Goal: Navigation & Orientation: Find specific page/section

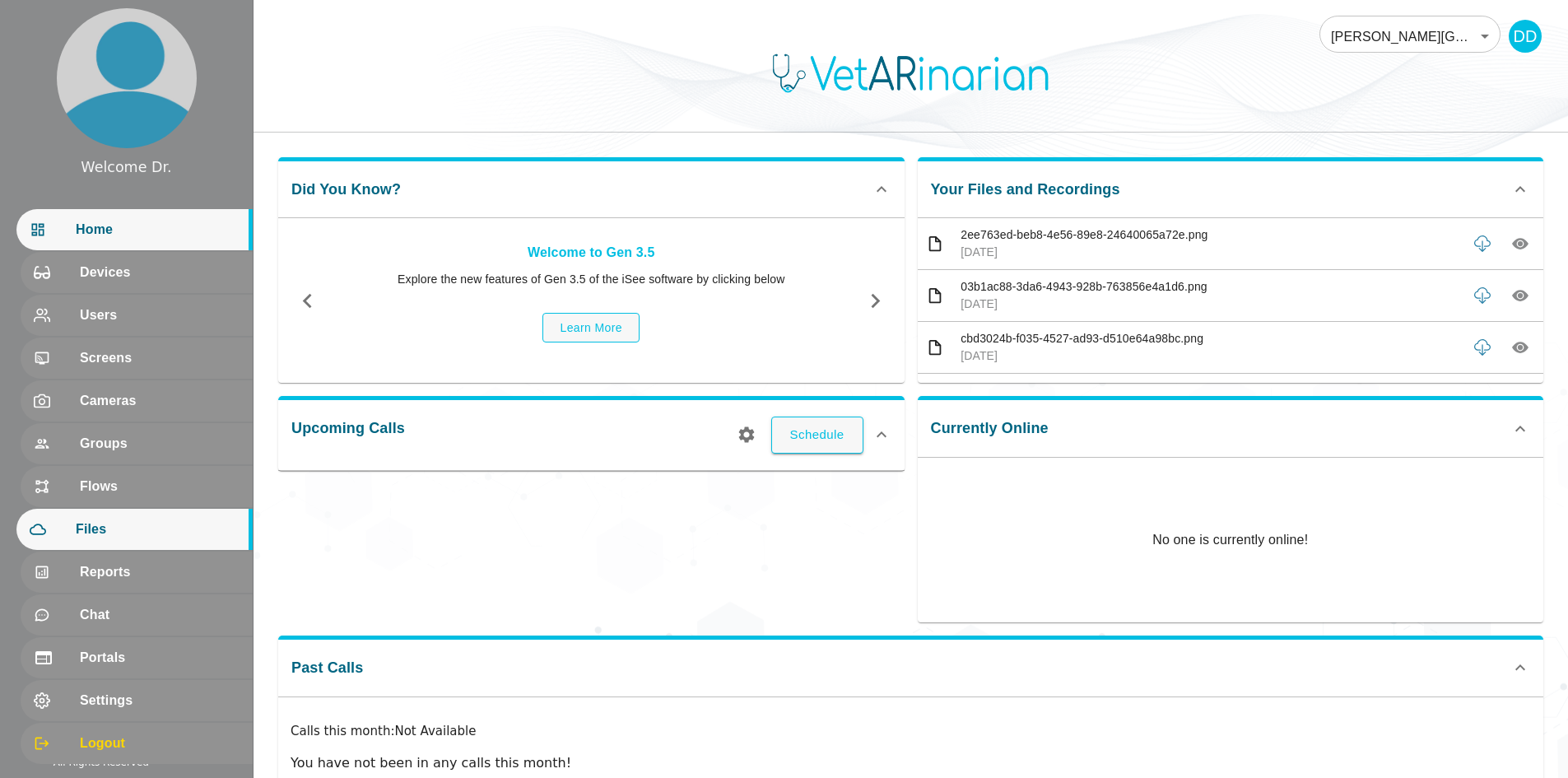
click at [93, 527] on span "Files" at bounding box center [158, 529] width 164 height 20
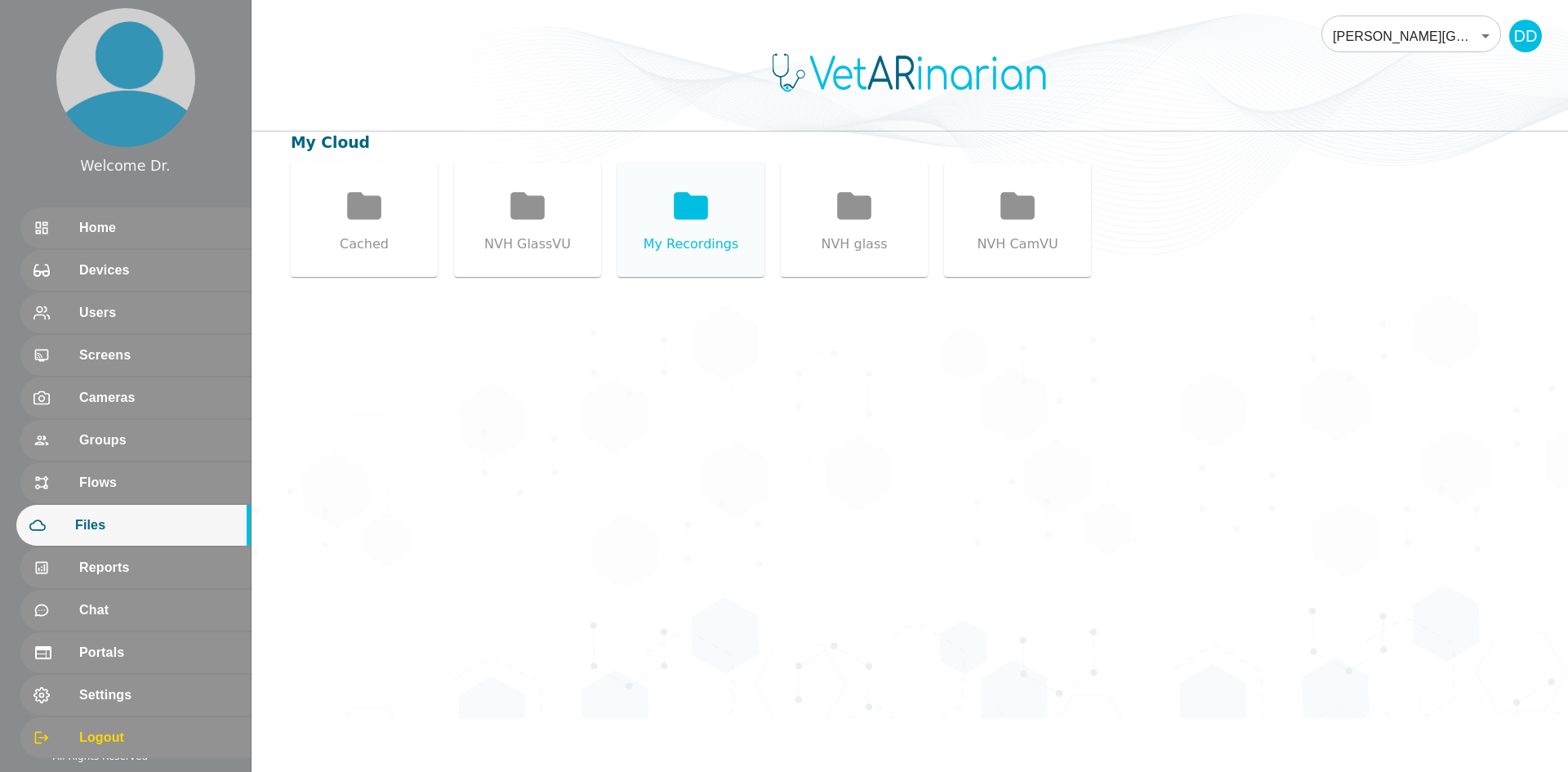
click at [658, 201] on div "My Recordings" at bounding box center [691, 220] width 147 height 115
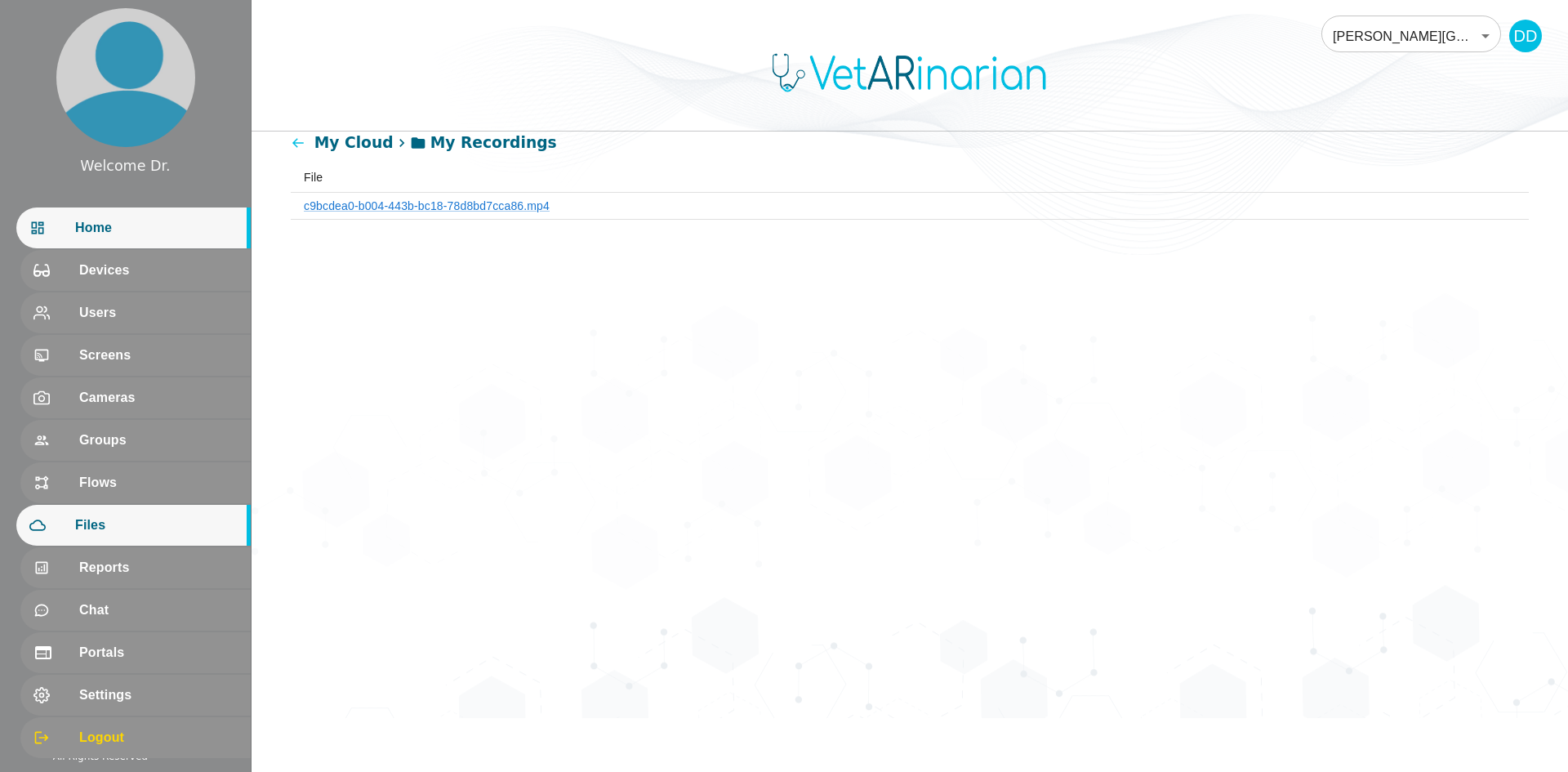
click at [108, 235] on span "Home" at bounding box center [156, 227] width 163 height 20
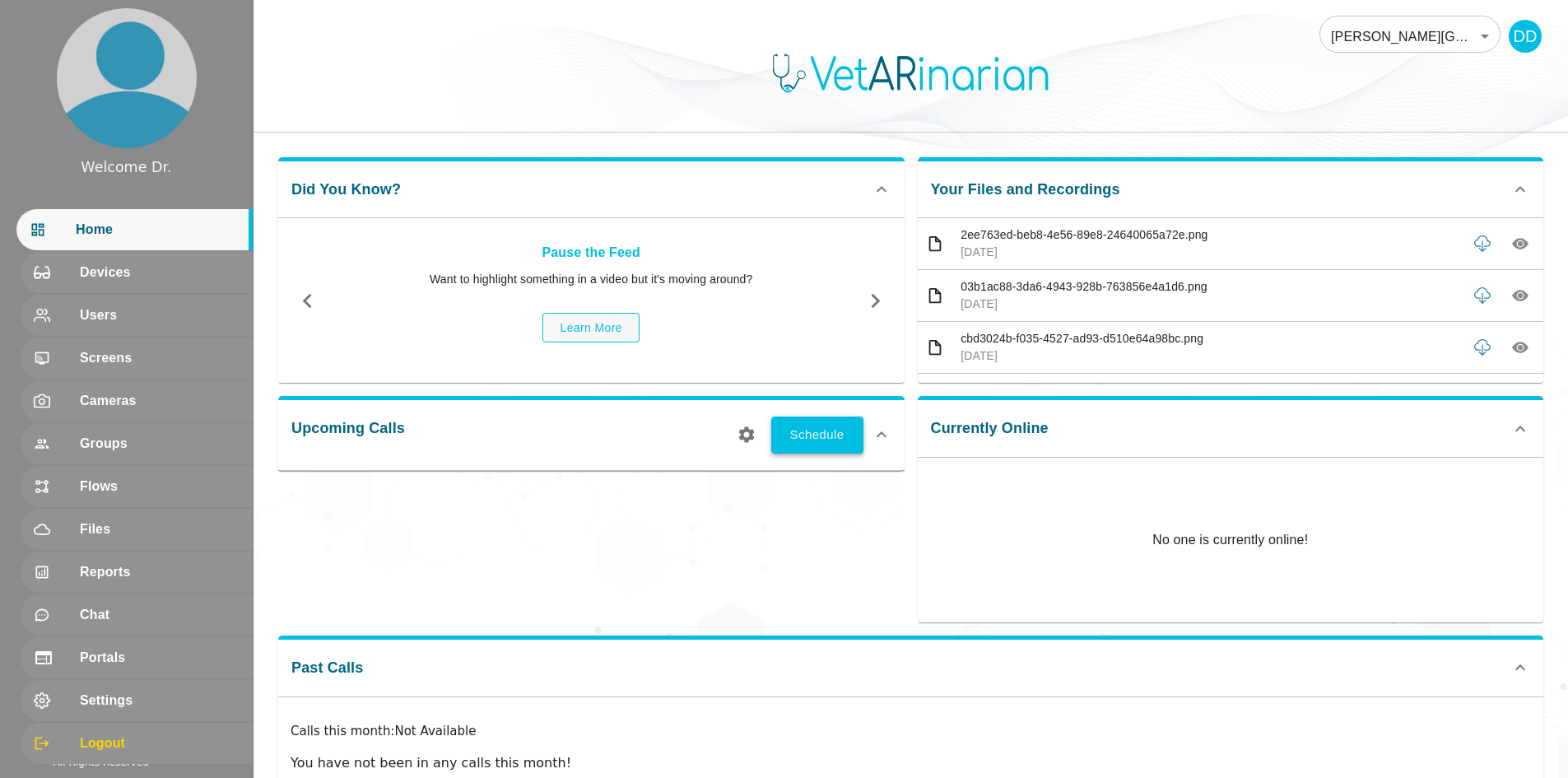
click at [838, 443] on button "Schedule" at bounding box center [817, 434] width 93 height 36
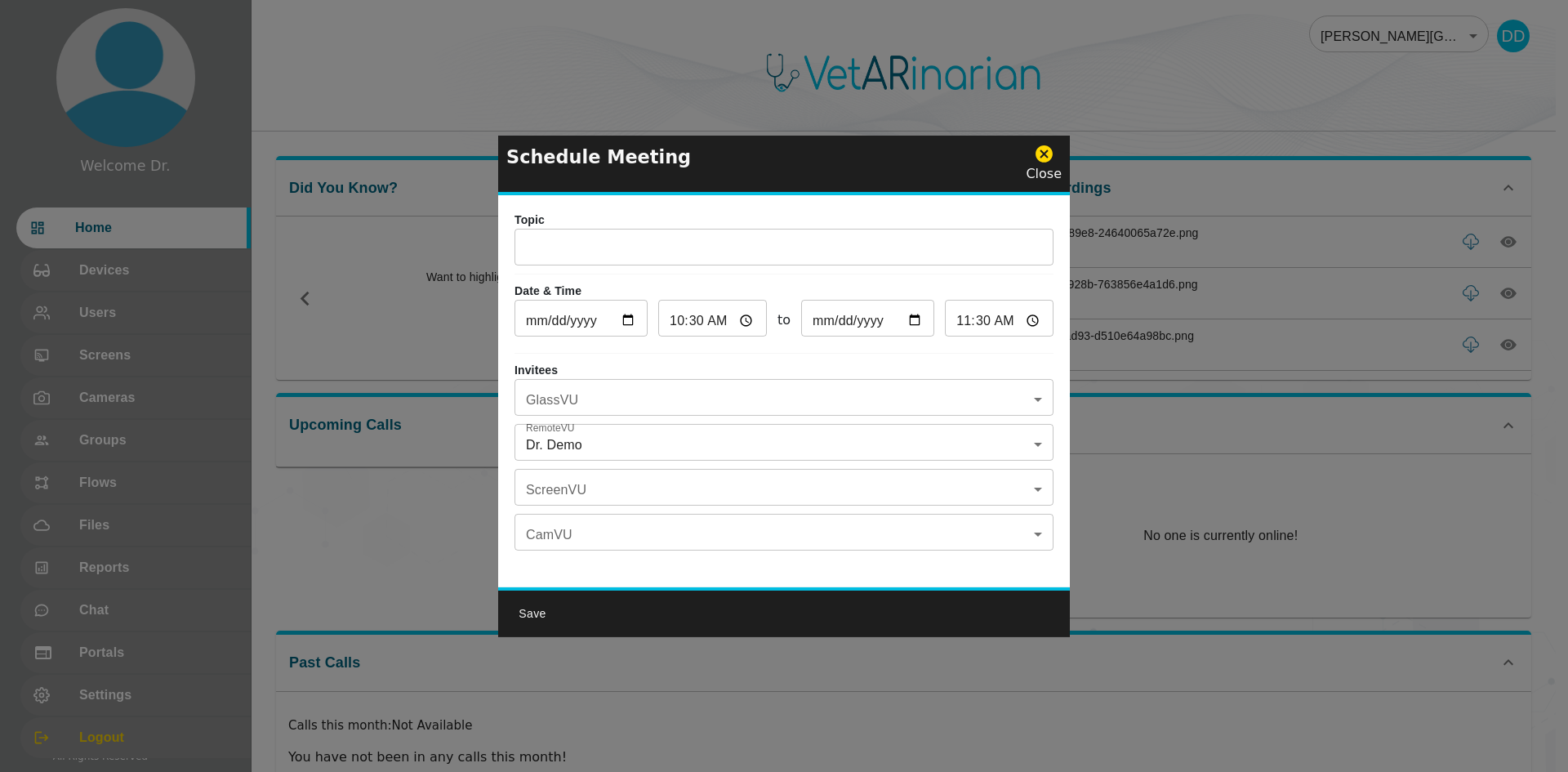
click at [1049, 151] on icon at bounding box center [1044, 154] width 21 height 21
